Goal: Check status: Check status

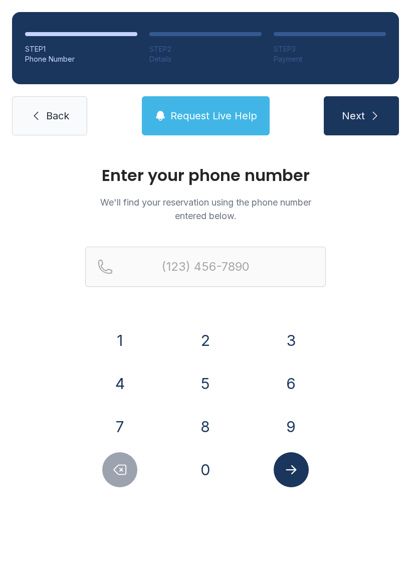
click at [289, 380] on button "6" at bounding box center [291, 383] width 35 height 35
click at [121, 426] on button "7" at bounding box center [119, 426] width 35 height 35
click at [203, 424] on button "8" at bounding box center [205, 426] width 35 height 35
click at [293, 342] on button "3" at bounding box center [291, 340] width 35 height 35
click at [120, 340] on button "1" at bounding box center [119, 340] width 35 height 35
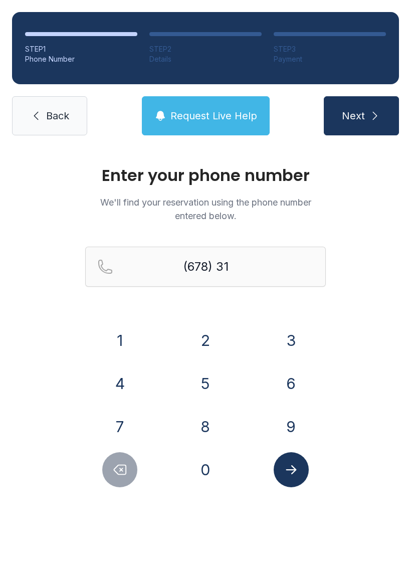
click at [292, 385] on button "6" at bounding box center [291, 383] width 35 height 35
click at [211, 383] on button "5" at bounding box center [205, 383] width 35 height 35
click at [207, 426] on button "8" at bounding box center [205, 426] width 35 height 35
click at [297, 338] on button "3" at bounding box center [291, 340] width 35 height 35
click at [295, 382] on button "6" at bounding box center [291, 383] width 35 height 35
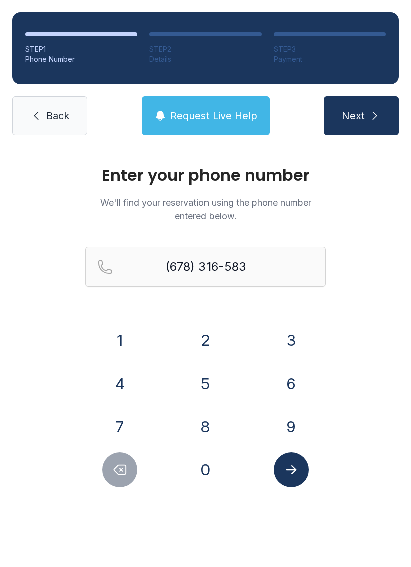
type input "[PHONE_NUMBER]"
click at [292, 475] on icon "Submit lookup form" at bounding box center [291, 469] width 15 height 15
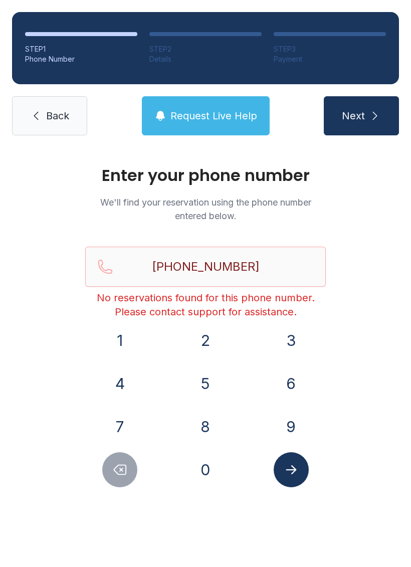
click at [53, 109] on span "Back" at bounding box center [57, 116] width 23 height 14
